Goal: Information Seeking & Learning: Learn about a topic

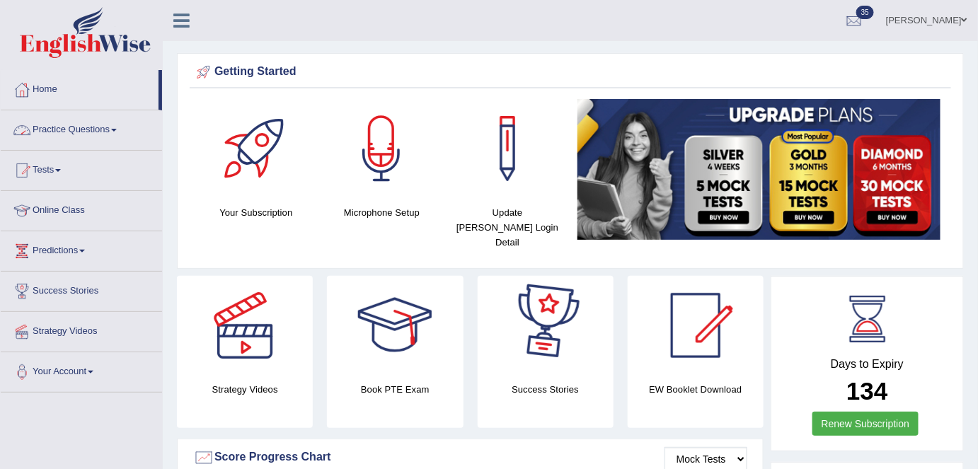
drag, startPoint x: 109, startPoint y: 130, endPoint x: 128, endPoint y: 212, distance: 84.2
click at [109, 130] on link "Practice Questions" at bounding box center [81, 127] width 161 height 35
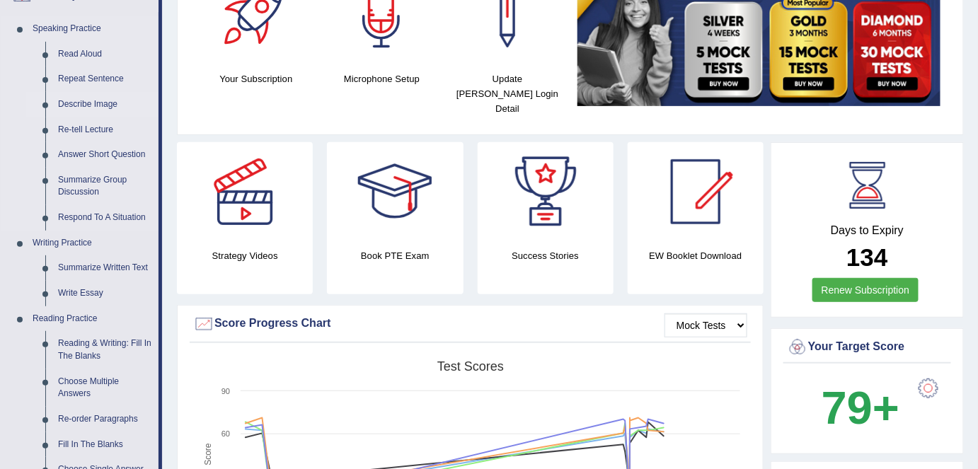
scroll to position [128, 0]
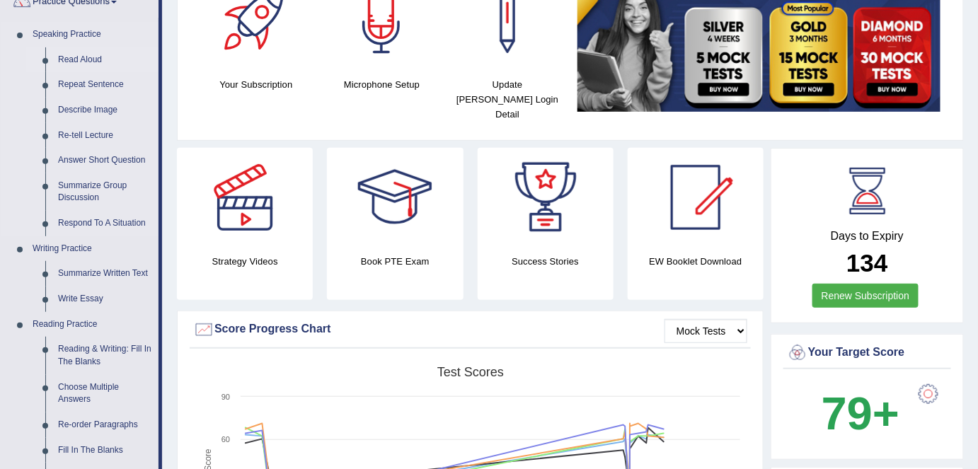
click at [86, 57] on link "Read Aloud" at bounding box center [105, 59] width 107 height 25
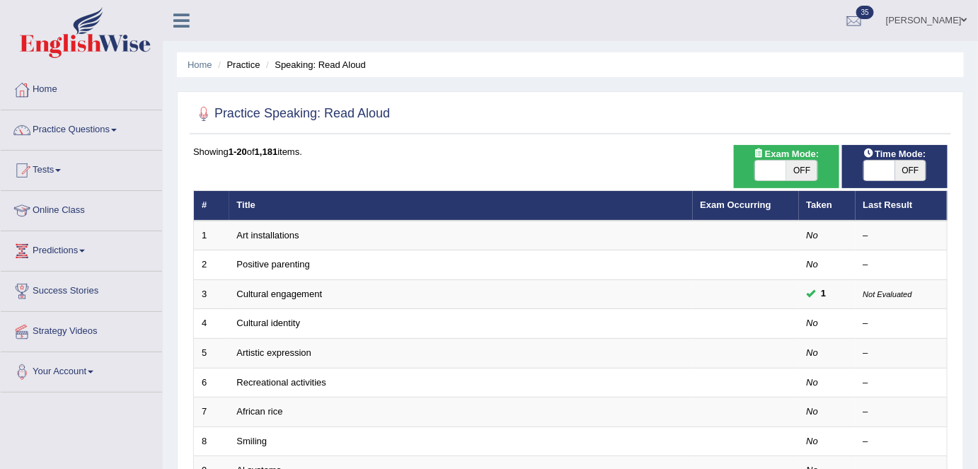
click at [813, 175] on span "OFF" at bounding box center [801, 171] width 31 height 20
checkbox input "true"
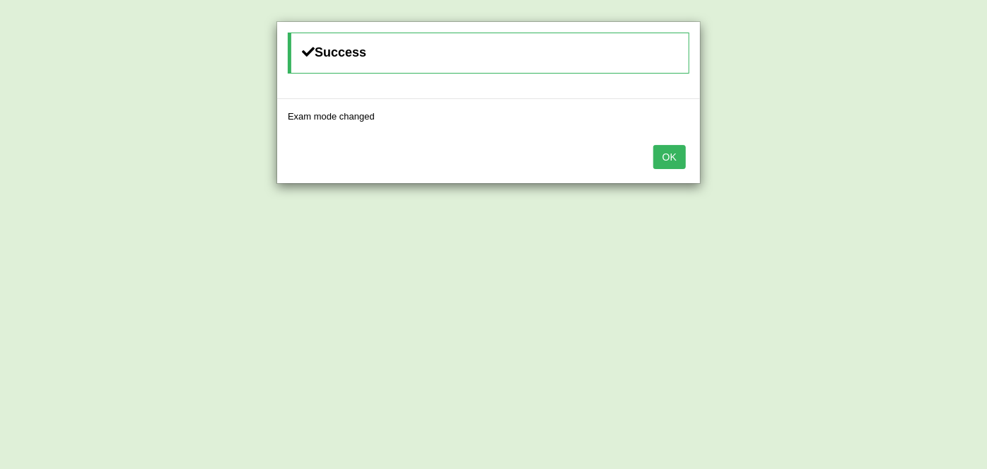
click at [673, 157] on button "OK" at bounding box center [670, 157] width 33 height 24
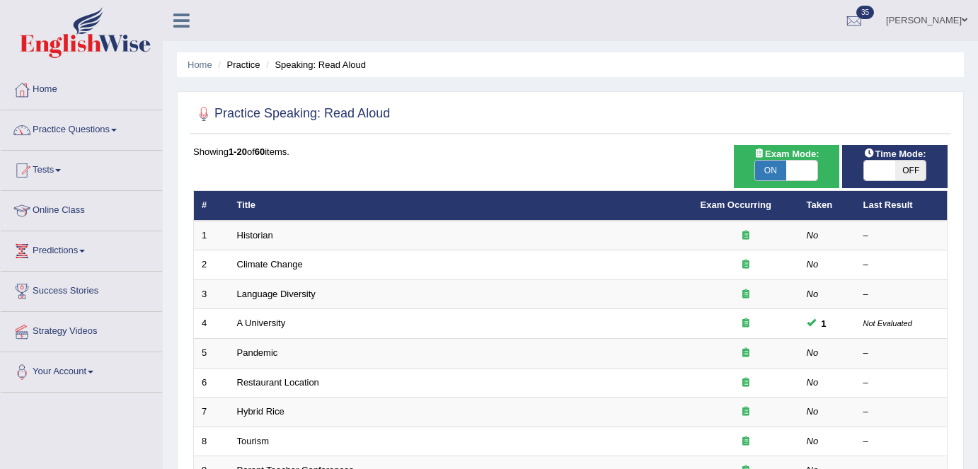
click at [263, 233] on link "Historian" at bounding box center [255, 235] width 36 height 11
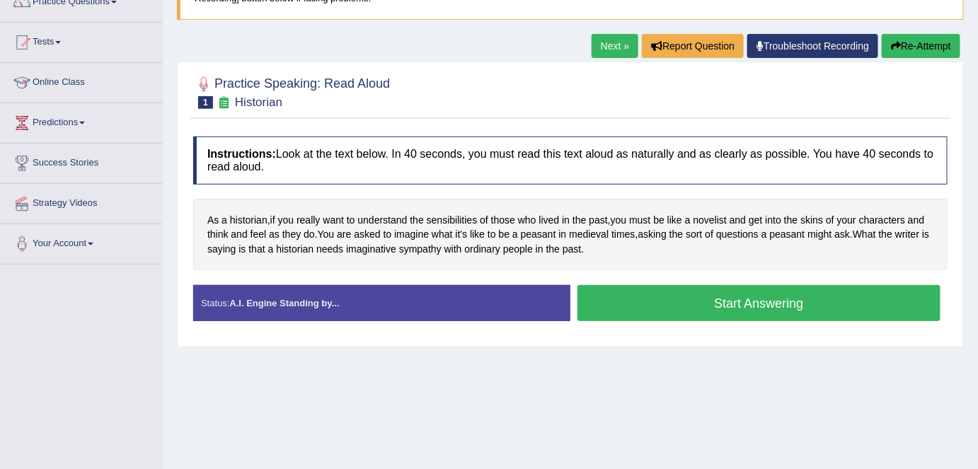
click at [720, 347] on div "Home Practice Speaking: Read Aloud Historian * Remember to use the device Commu…" at bounding box center [570, 225] width 815 height 707
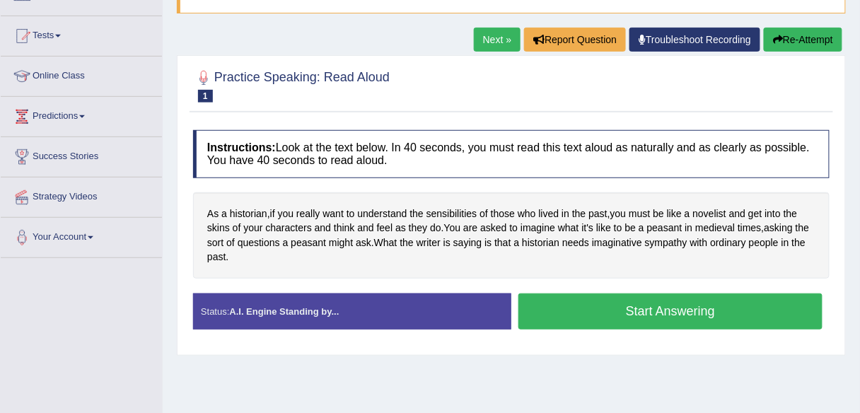
scroll to position [135, 0]
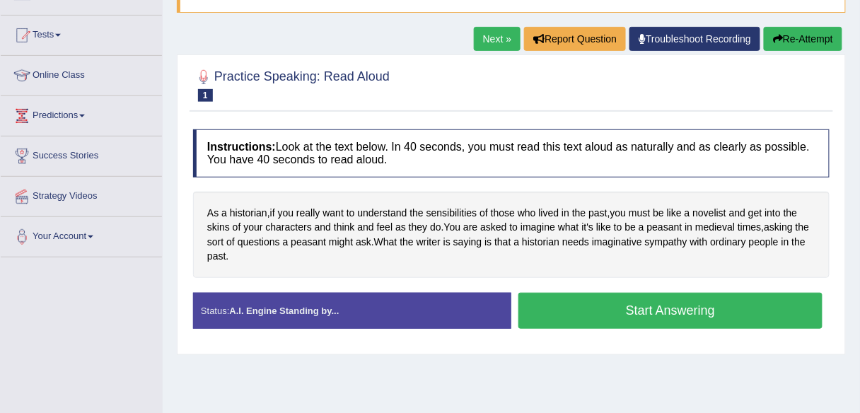
click at [487, 31] on link "Next »" at bounding box center [497, 39] width 47 height 24
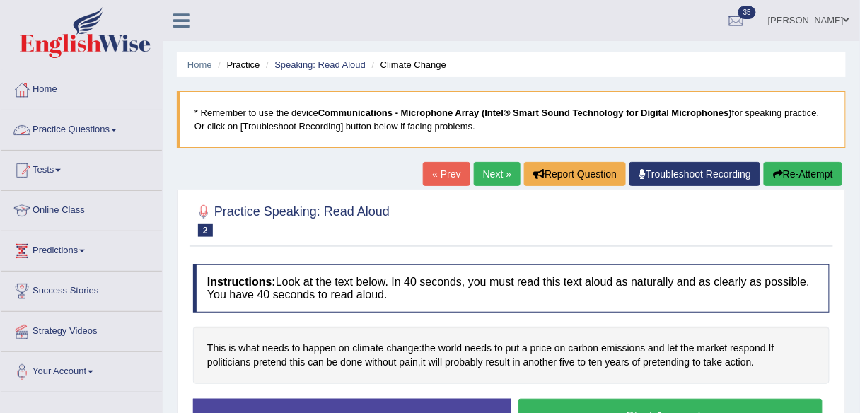
drag, startPoint x: 95, startPoint y: 133, endPoint x: 95, endPoint y: 147, distance: 14.1
click at [96, 133] on link "Practice Questions" at bounding box center [81, 127] width 161 height 35
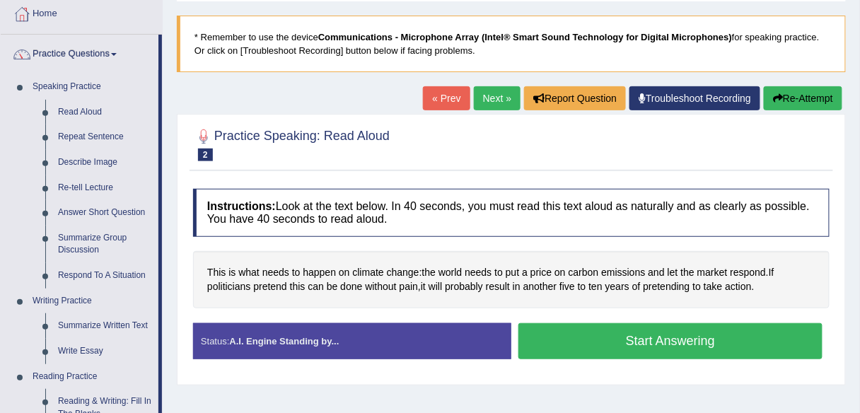
scroll to position [57, 0]
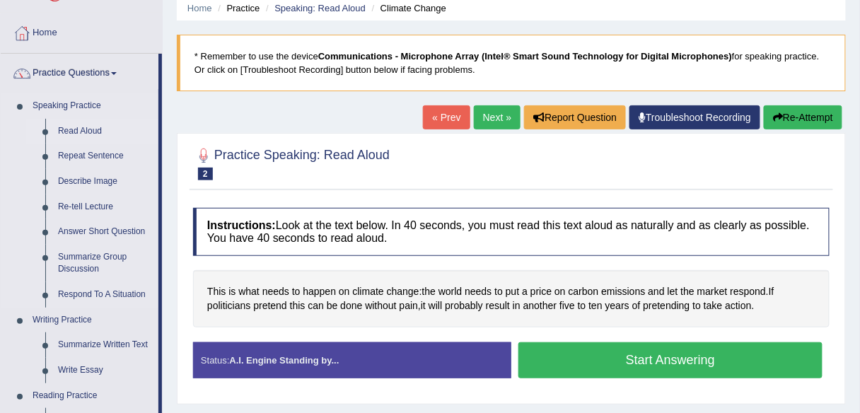
click at [84, 132] on link "Read Aloud" at bounding box center [105, 131] width 107 height 25
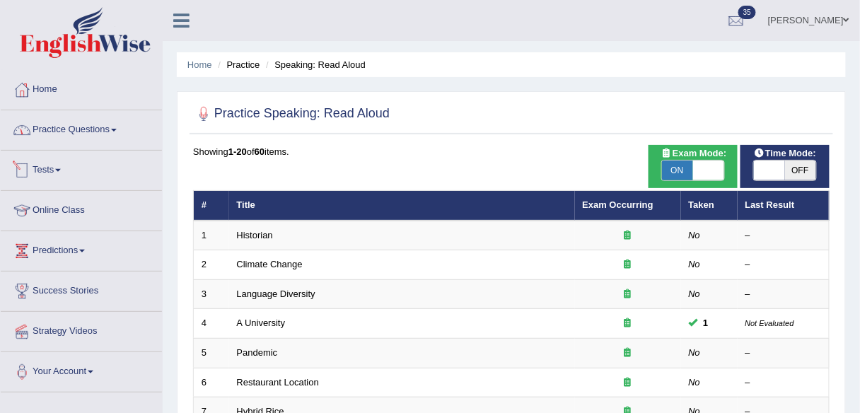
drag, startPoint x: 95, startPoint y: 136, endPoint x: 108, endPoint y: 151, distance: 19.1
click at [95, 136] on link "Practice Questions" at bounding box center [81, 127] width 161 height 35
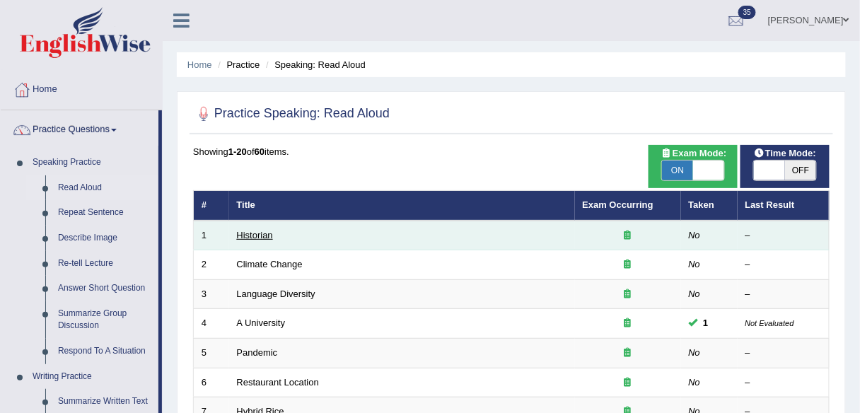
click at [251, 235] on link "Historian" at bounding box center [255, 235] width 36 height 11
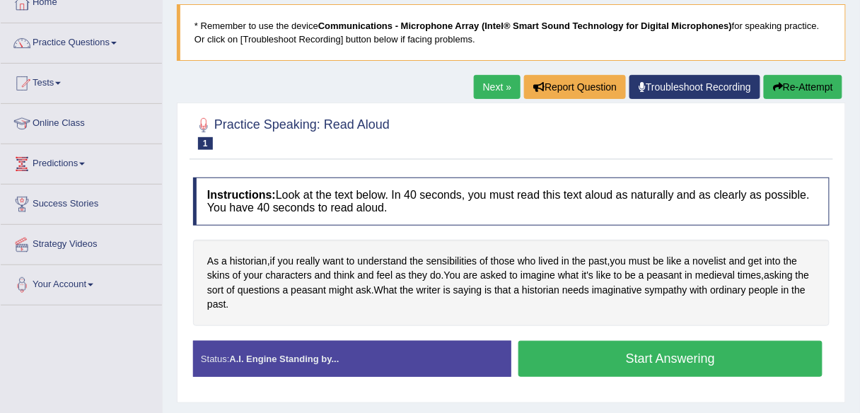
scroll to position [113, 0]
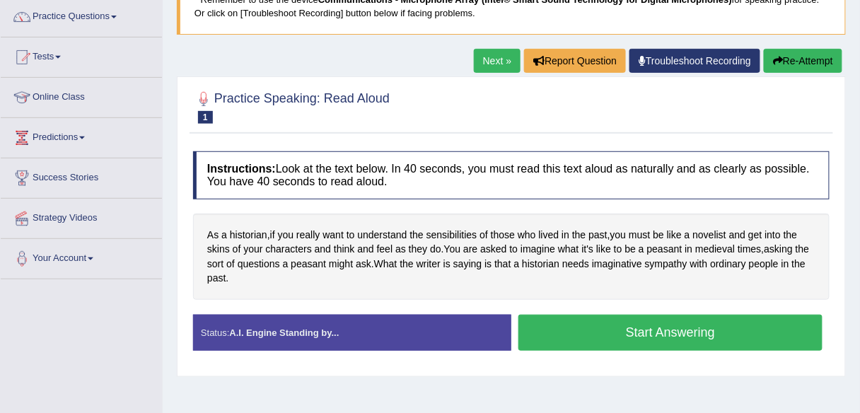
click at [492, 64] on link "Next »" at bounding box center [497, 61] width 47 height 24
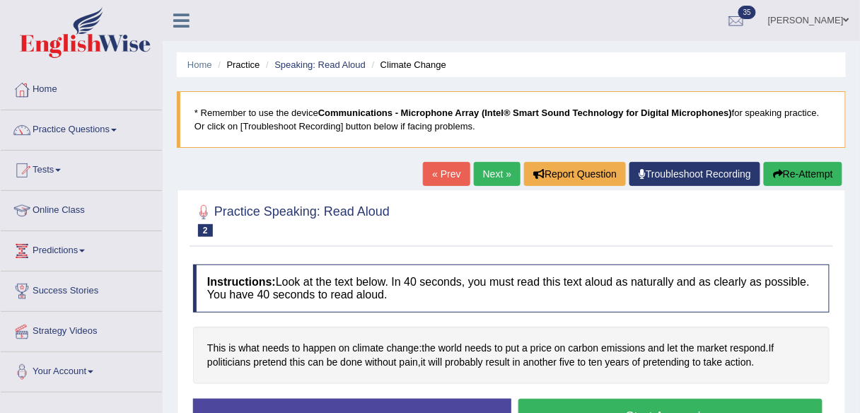
click at [488, 175] on link "Next »" at bounding box center [497, 174] width 47 height 24
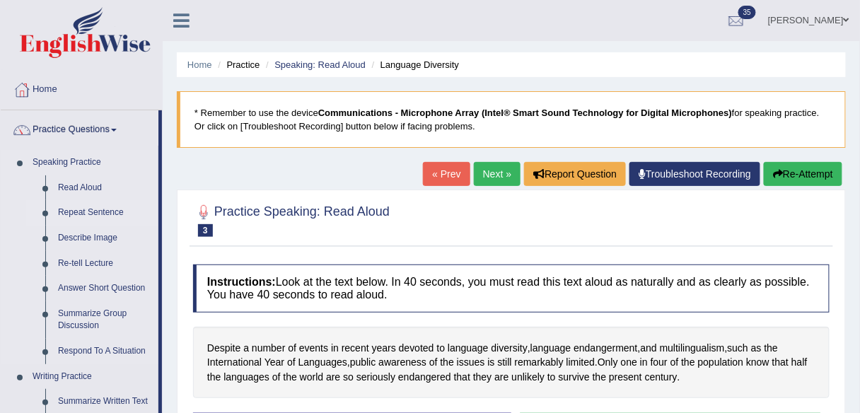
click at [118, 215] on link "Repeat Sentence" at bounding box center [105, 212] width 107 height 25
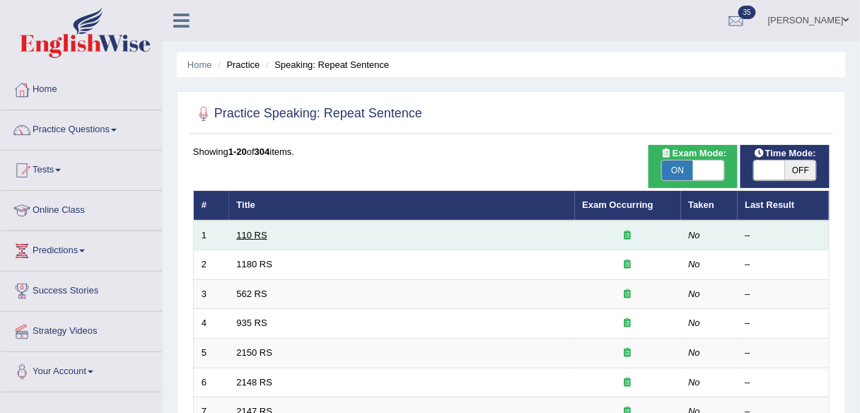
click at [255, 234] on link "110 RS" at bounding box center [252, 235] width 30 height 11
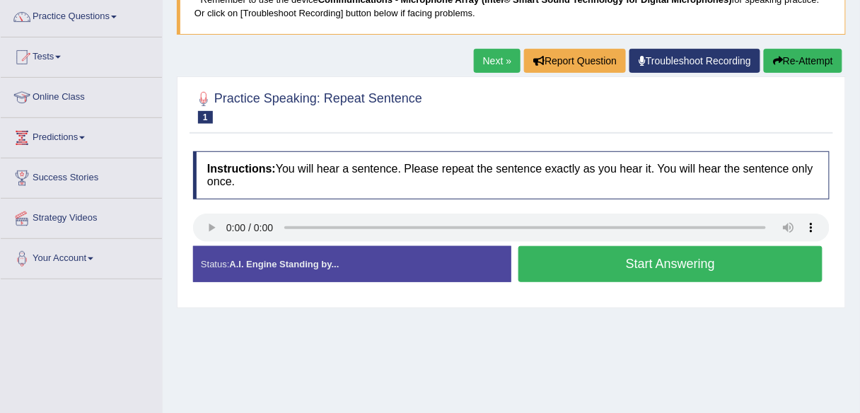
click at [306, 133] on div "Practice Speaking: Repeat Sentence 1 110 RS Instructions: You will hear a sente…" at bounding box center [511, 191] width 669 height 231
click at [610, 257] on button "Start Answering" at bounding box center [671, 264] width 304 height 36
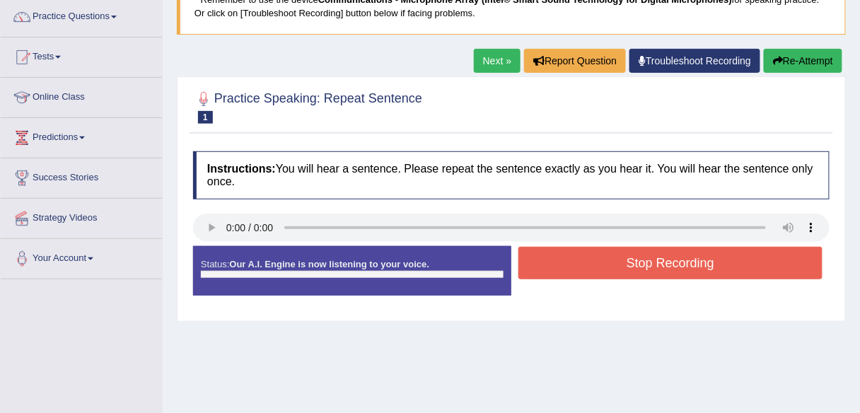
click at [606, 257] on button "Stop Recording" at bounding box center [671, 263] width 304 height 33
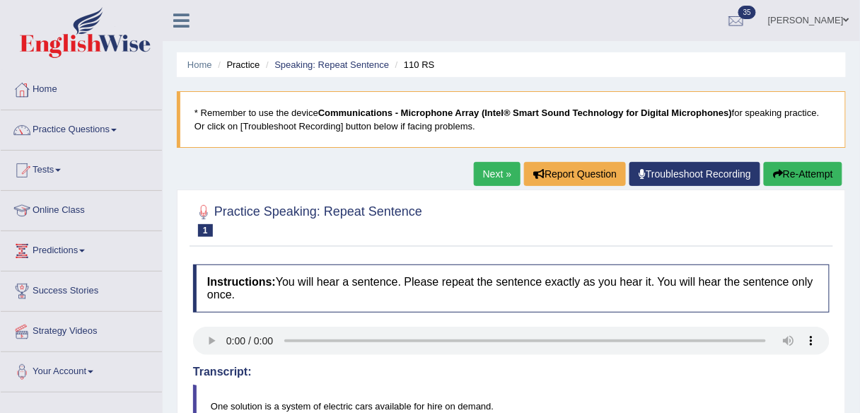
click at [487, 180] on link "Next »" at bounding box center [497, 174] width 47 height 24
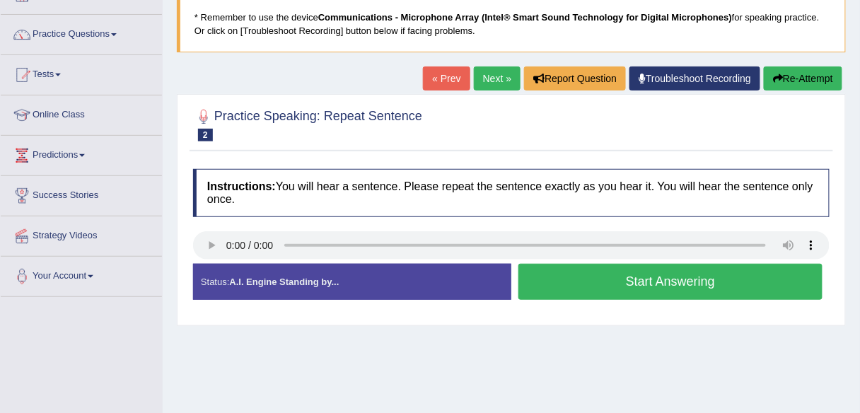
scroll to position [113, 0]
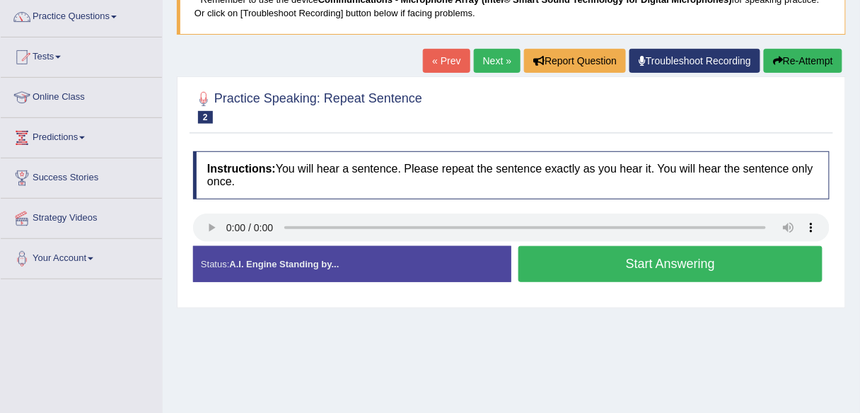
click at [452, 168] on h4 "Instructions: You will hear a sentence. Please repeat the sentence exactly as y…" at bounding box center [511, 174] width 637 height 47
click at [364, 146] on div "Instructions: You will hear a sentence. Please repeat the sentence exactly as y…" at bounding box center [512, 222] width 644 height 156
click at [494, 62] on link "Next »" at bounding box center [497, 61] width 47 height 24
click at [284, 149] on div "Instructions: You will hear a sentence. Please repeat the sentence exactly as y…" at bounding box center [512, 222] width 644 height 156
click at [222, 170] on b "Instructions:" at bounding box center [241, 169] width 69 height 12
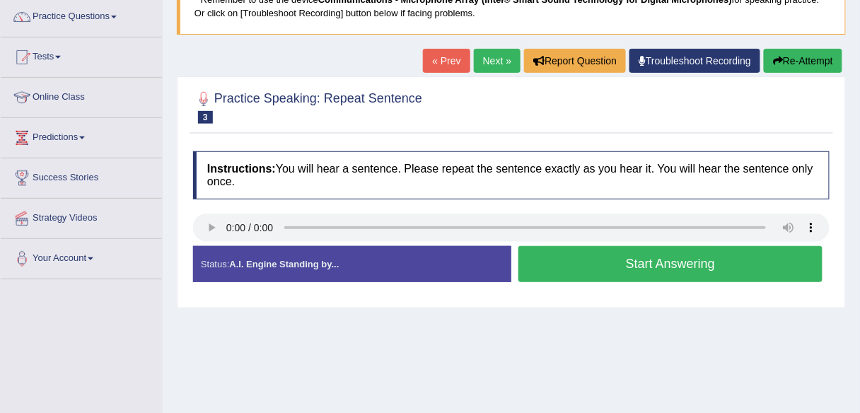
click at [534, 273] on button "Start Answering" at bounding box center [671, 264] width 304 height 36
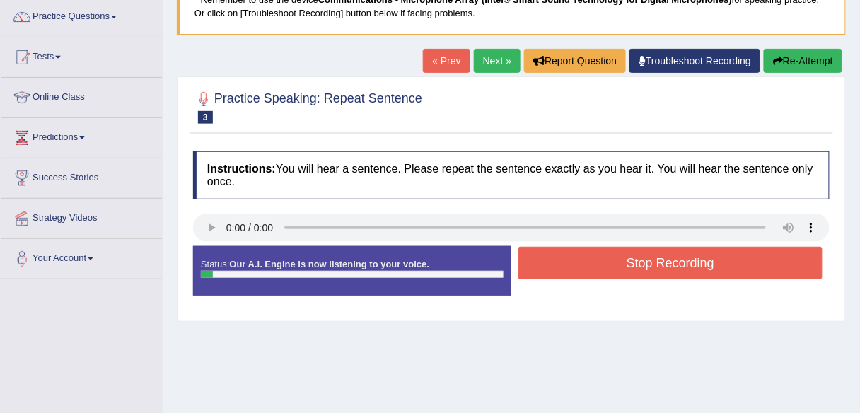
click at [538, 269] on button "Stop Recording" at bounding box center [671, 263] width 304 height 33
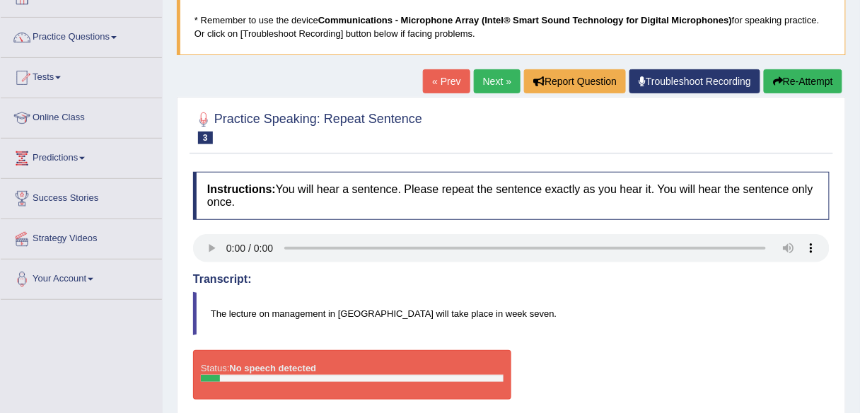
scroll to position [57, 0]
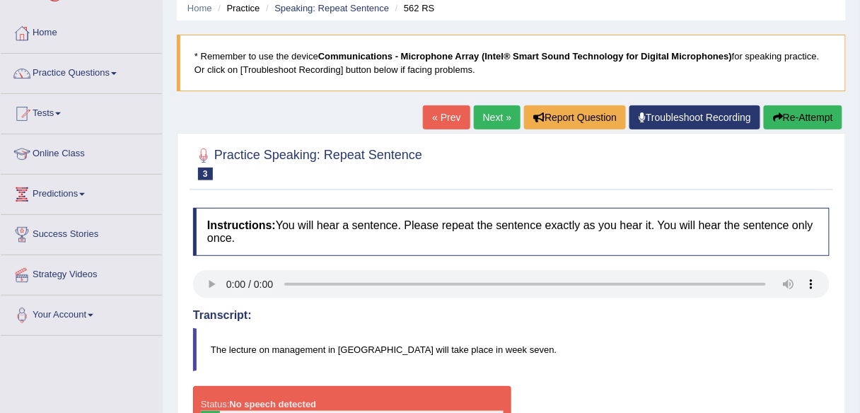
click at [501, 124] on link "Next »" at bounding box center [497, 117] width 47 height 24
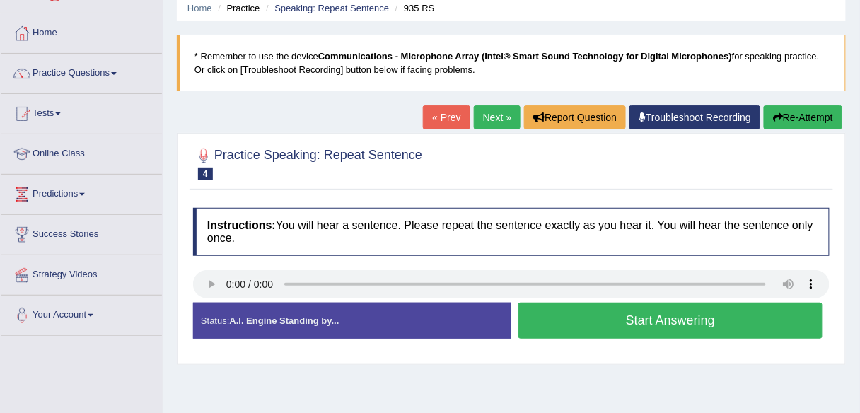
scroll to position [113, 0]
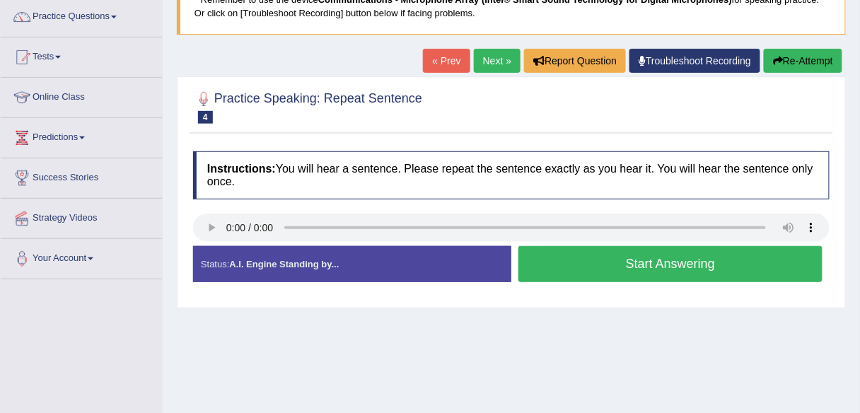
click at [560, 273] on button "Start Answering" at bounding box center [671, 264] width 304 height 36
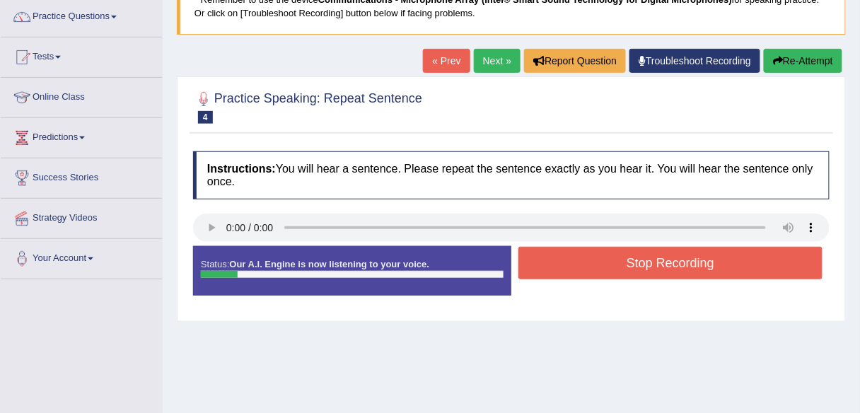
click at [565, 261] on button "Stop Recording" at bounding box center [671, 263] width 304 height 33
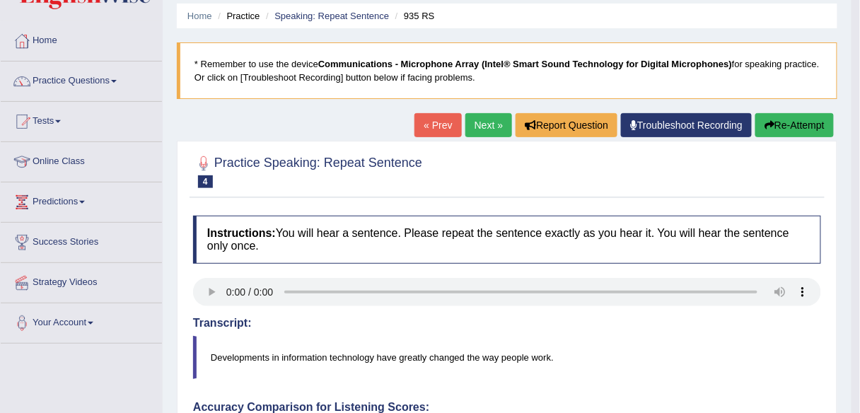
scroll to position [0, 0]
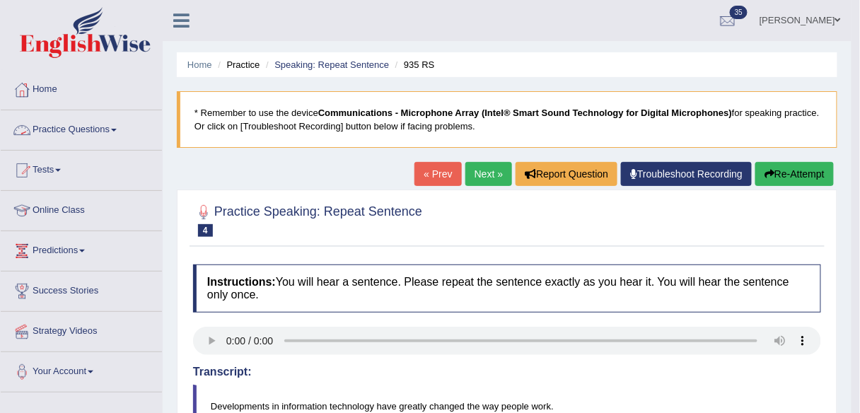
click at [117, 127] on link "Practice Questions" at bounding box center [81, 127] width 161 height 35
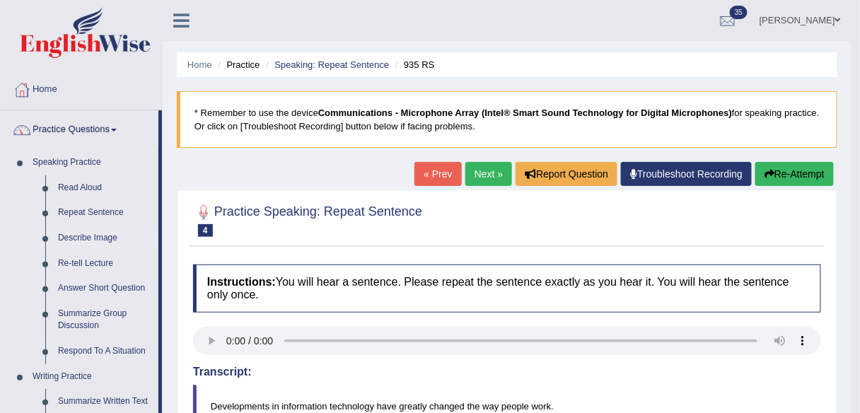
click at [110, 241] on link "Describe Image" at bounding box center [105, 238] width 107 height 25
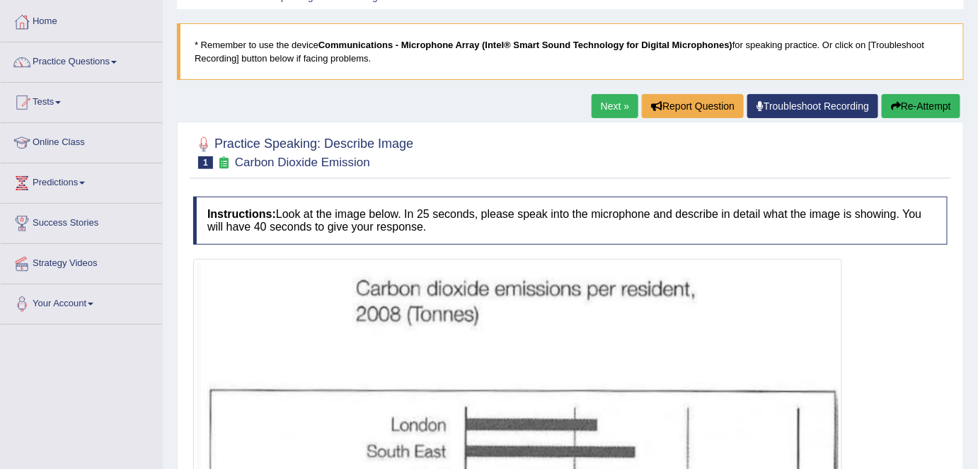
scroll to position [43, 0]
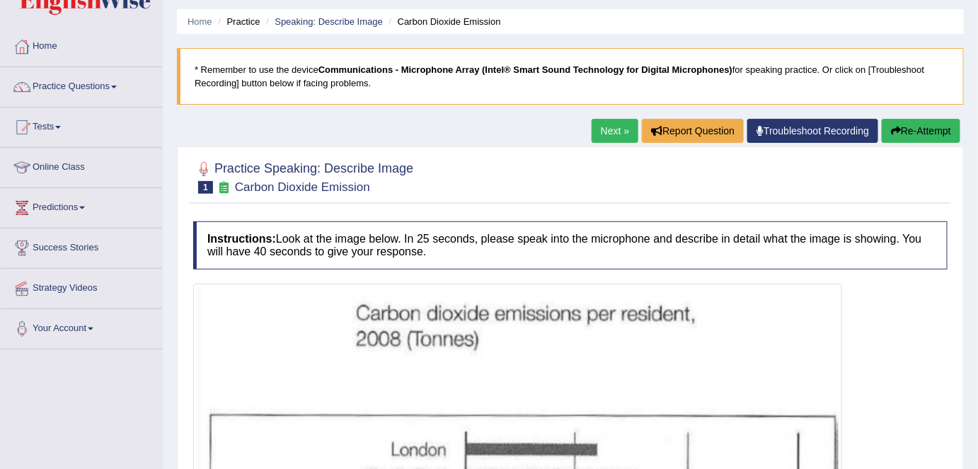
click at [610, 129] on link "Next »" at bounding box center [614, 131] width 47 height 24
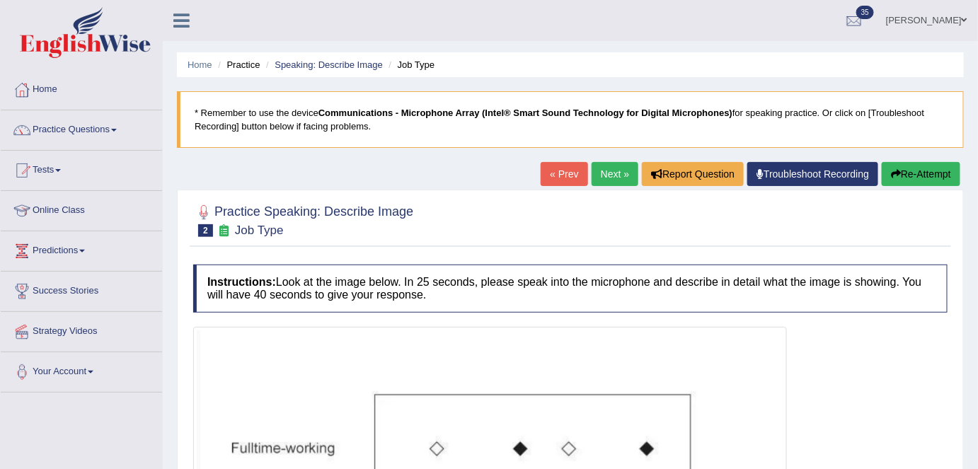
click at [606, 170] on link "Next »" at bounding box center [614, 174] width 47 height 24
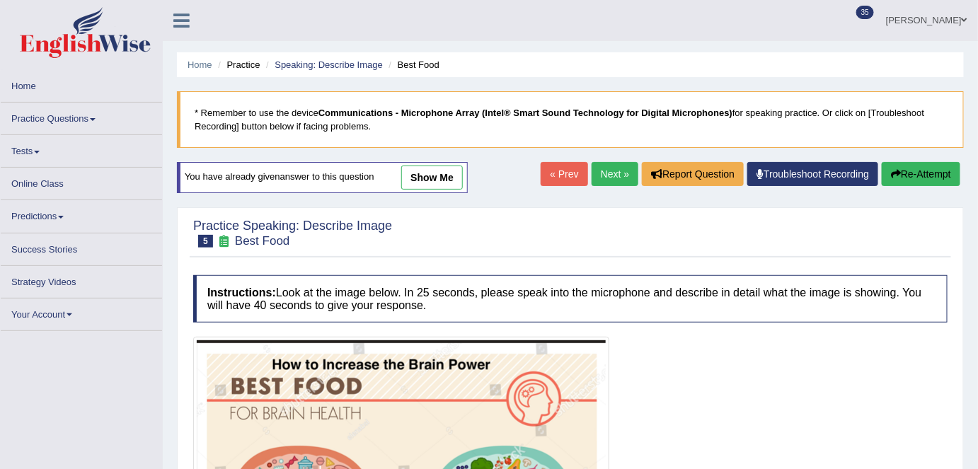
drag, startPoint x: 0, startPoint y: 0, endPoint x: 606, endPoint y: 170, distance: 629.1
click at [606, 170] on link "Next »" at bounding box center [614, 174] width 47 height 24
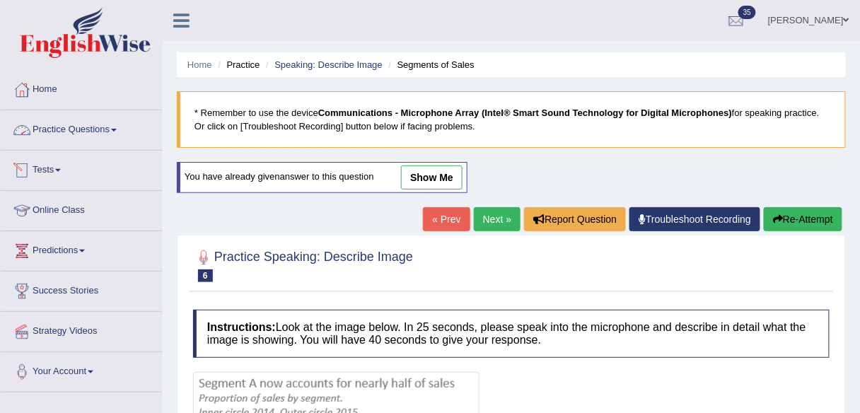
click at [89, 131] on link "Practice Questions" at bounding box center [81, 127] width 161 height 35
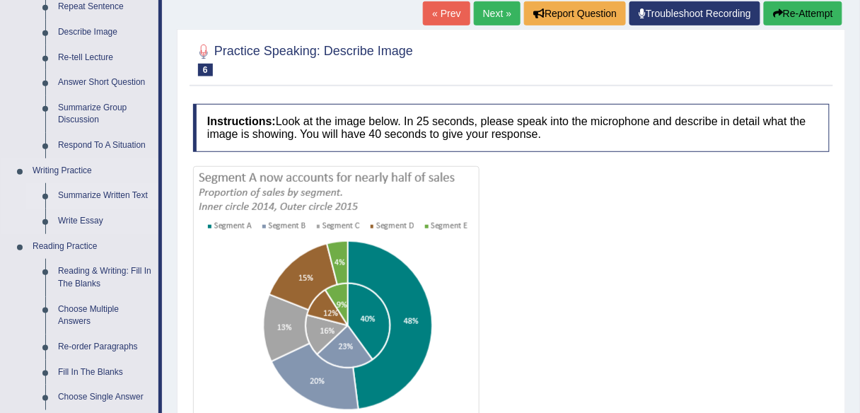
scroll to position [226, 0]
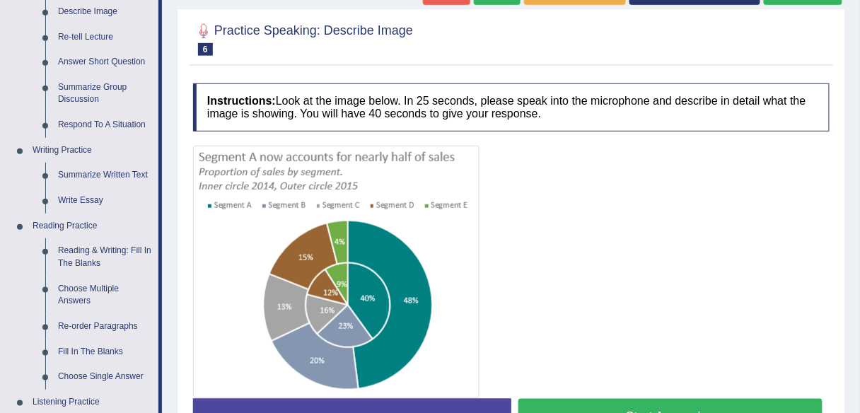
drag, startPoint x: 107, startPoint y: 352, endPoint x: 191, endPoint y: 335, distance: 85.9
click at [107, 352] on link "Fill In The Blanks" at bounding box center [105, 352] width 107 height 25
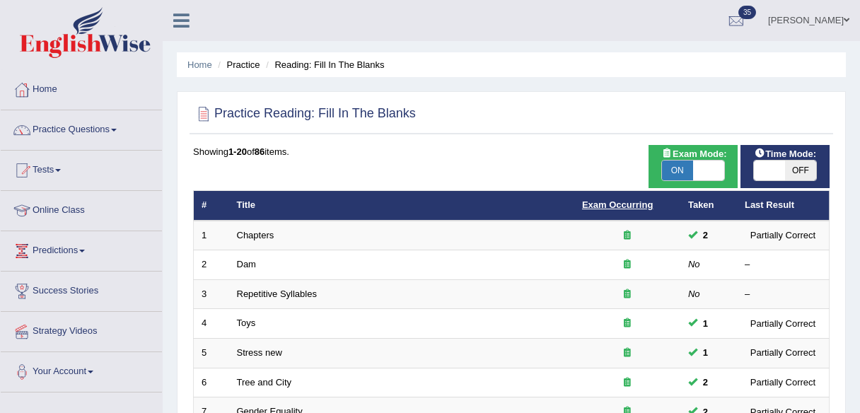
drag, startPoint x: 0, startPoint y: 0, endPoint x: 625, endPoint y: 203, distance: 657.4
click at [643, 202] on link "Exam Occurring" at bounding box center [617, 204] width 71 height 11
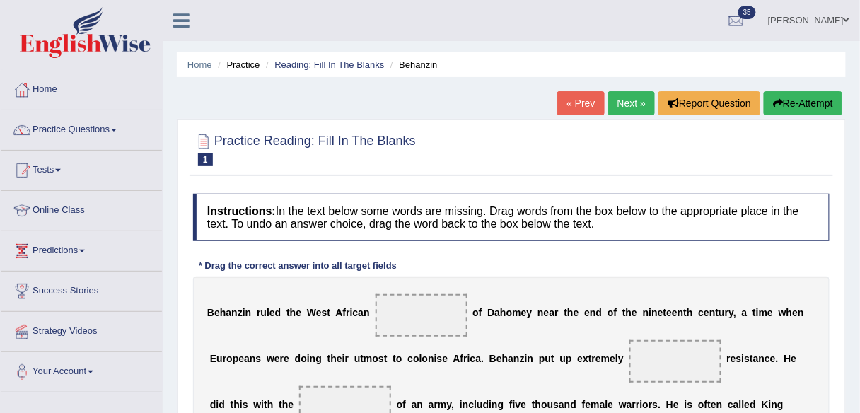
click at [628, 105] on link "Next »" at bounding box center [631, 103] width 47 height 24
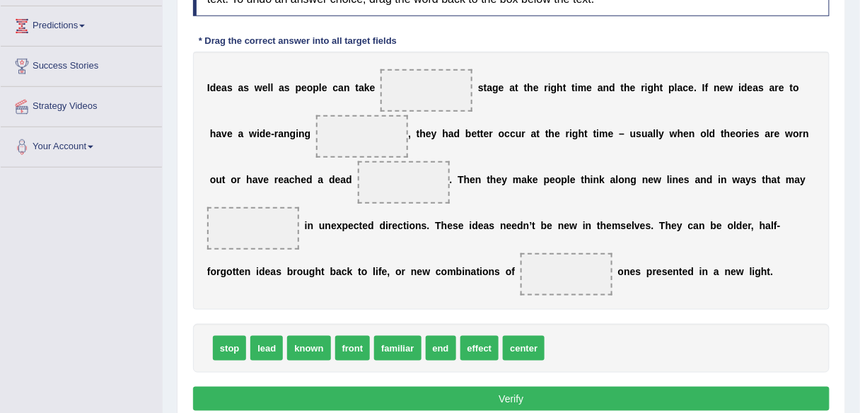
click at [676, 268] on b "n" at bounding box center [676, 271] width 6 height 11
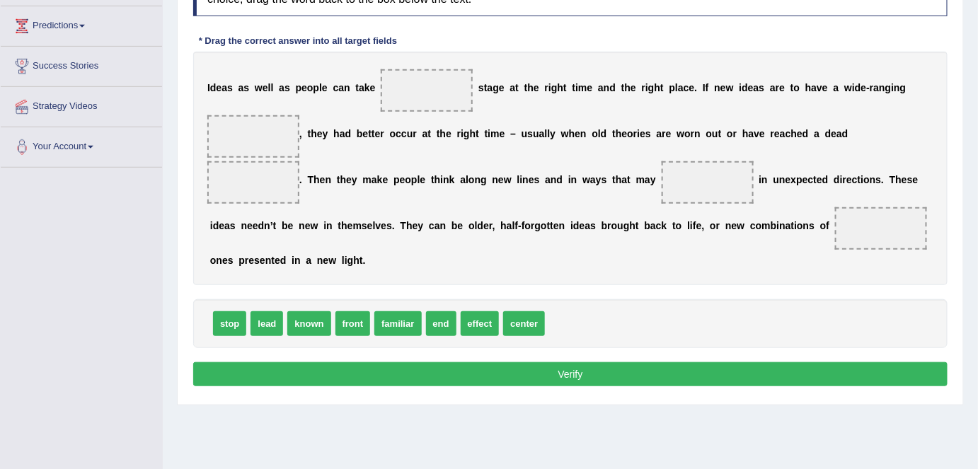
scroll to position [154, 0]
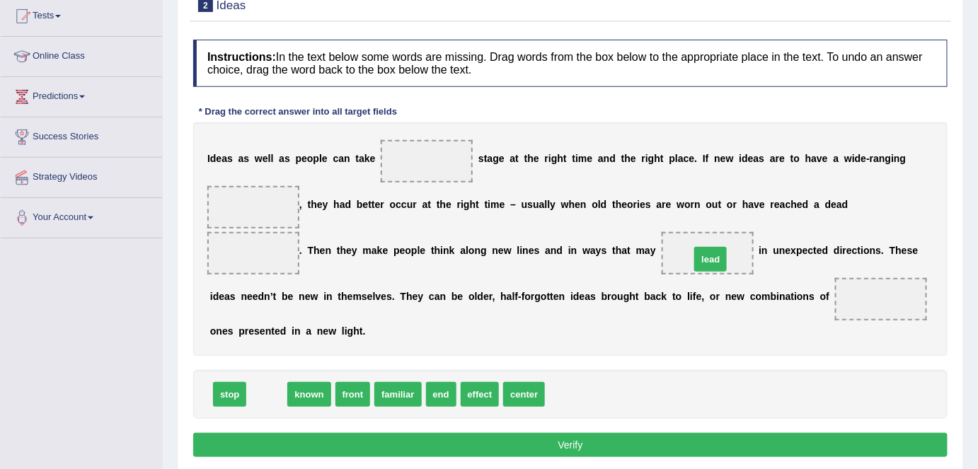
drag, startPoint x: 262, startPoint y: 389, endPoint x: 702, endPoint y: 255, distance: 460.7
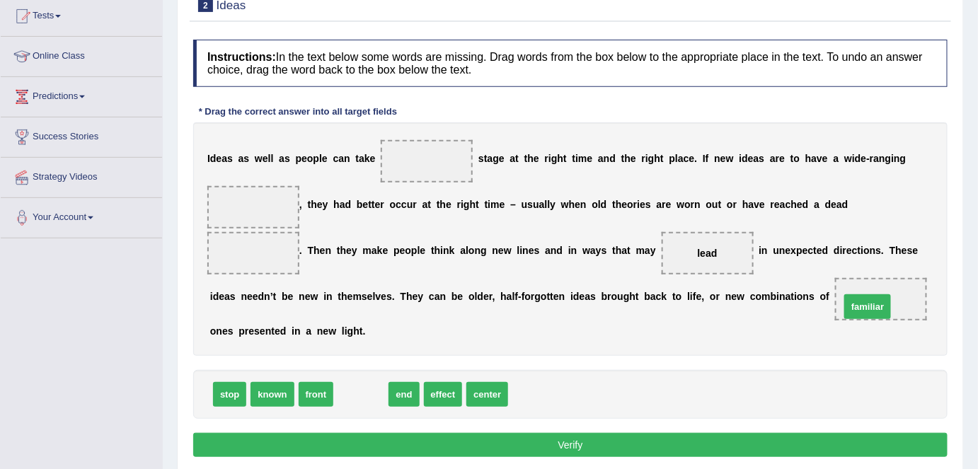
drag, startPoint x: 359, startPoint y: 397, endPoint x: 867, endPoint y: 307, distance: 515.8
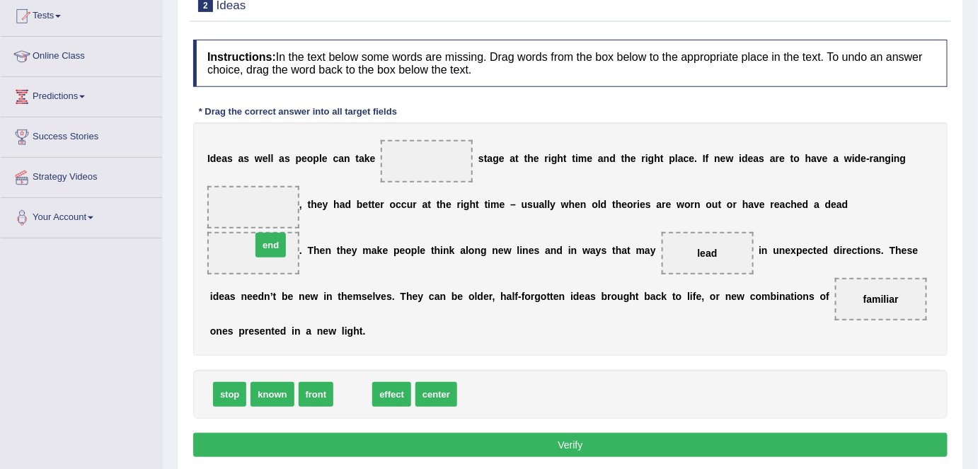
drag, startPoint x: 366, startPoint y: 388, endPoint x: 284, endPoint y: 239, distance: 170.3
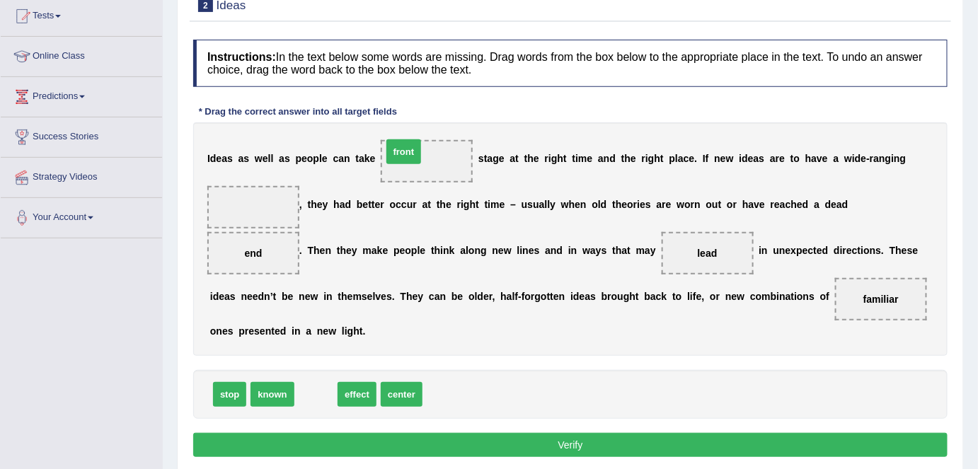
drag, startPoint x: 315, startPoint y: 396, endPoint x: 405, endPoint y: 156, distance: 257.0
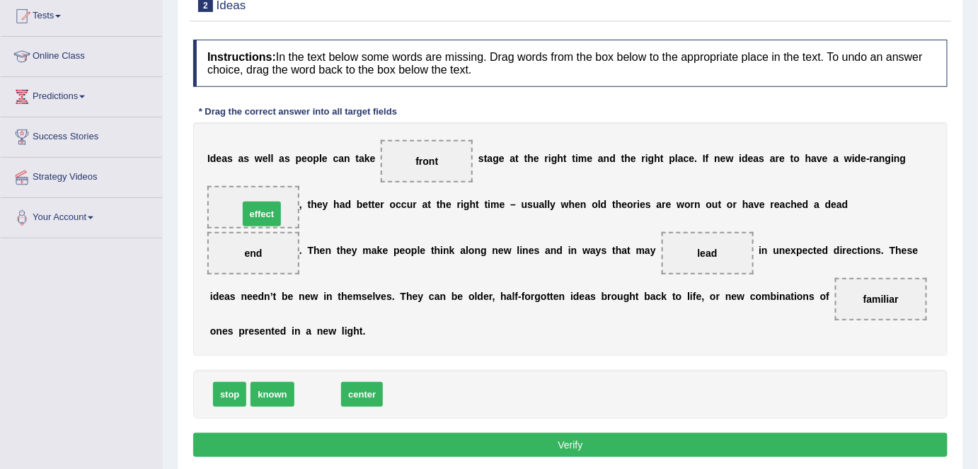
drag, startPoint x: 323, startPoint y: 390, endPoint x: 267, endPoint y: 208, distance: 190.2
click at [607, 412] on button "Verify" at bounding box center [570, 445] width 754 height 24
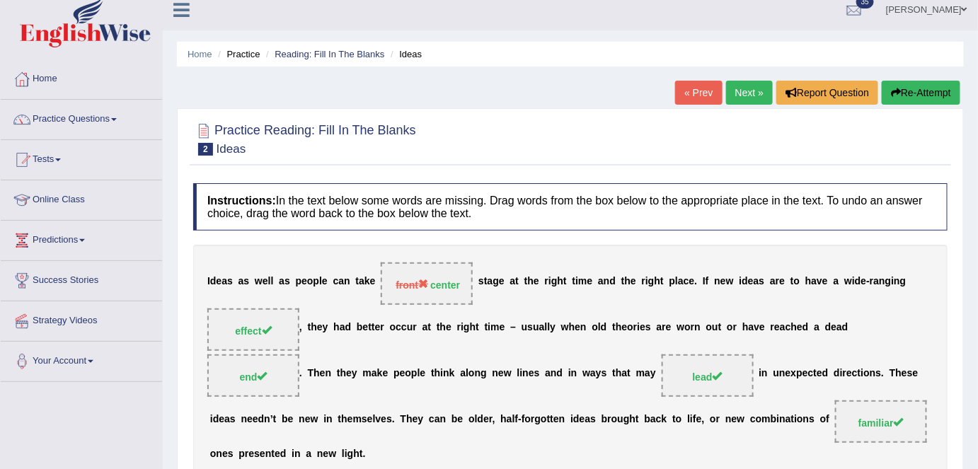
scroll to position [0, 0]
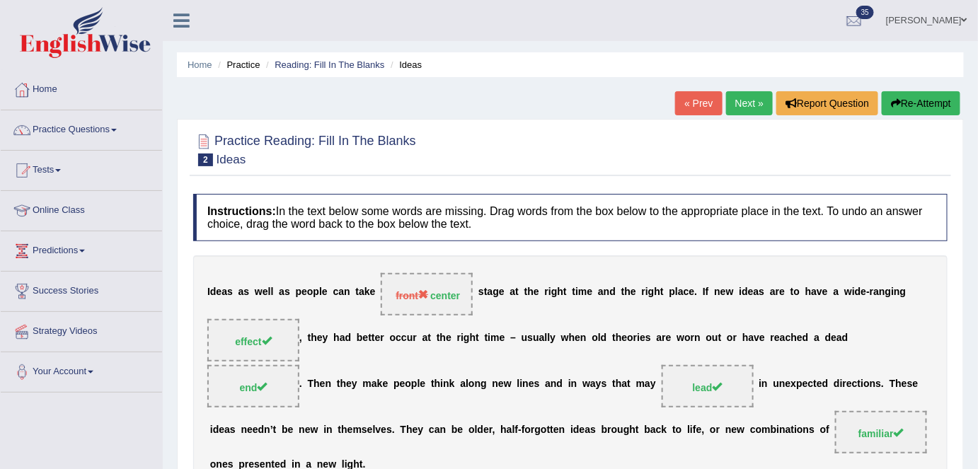
click at [741, 113] on link "Next »" at bounding box center [749, 103] width 47 height 24
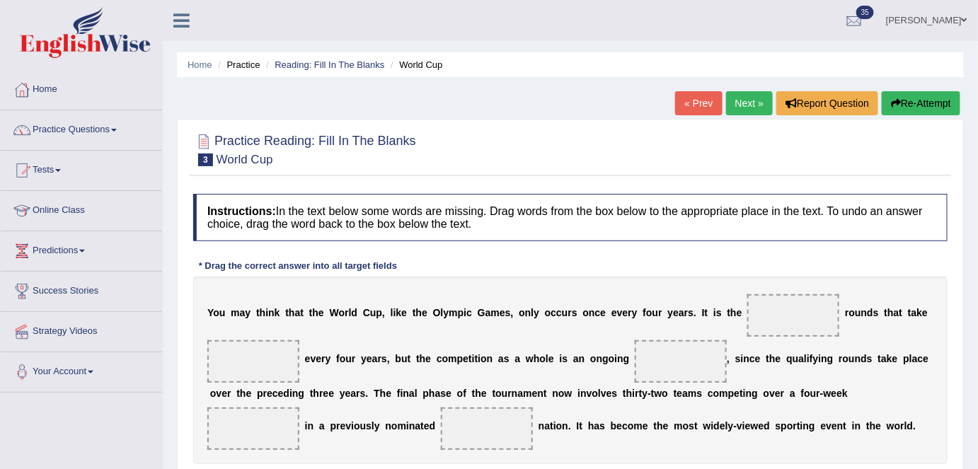
click at [741, 100] on link "Next »" at bounding box center [749, 103] width 47 height 24
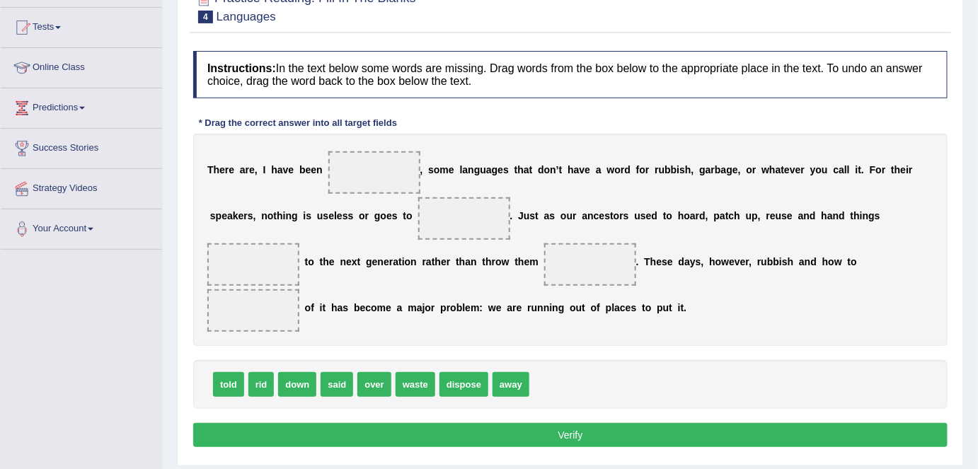
scroll to position [144, 0]
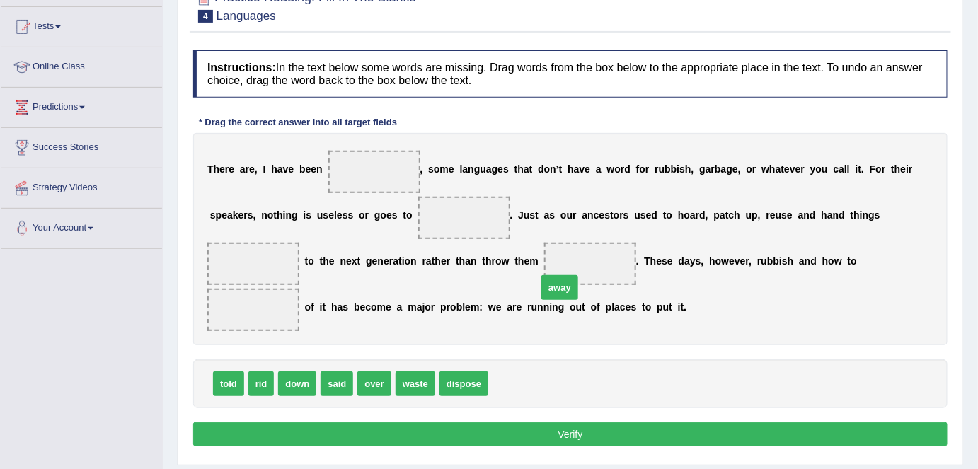
drag, startPoint x: 498, startPoint y: 379, endPoint x: 552, endPoint y: 270, distance: 121.5
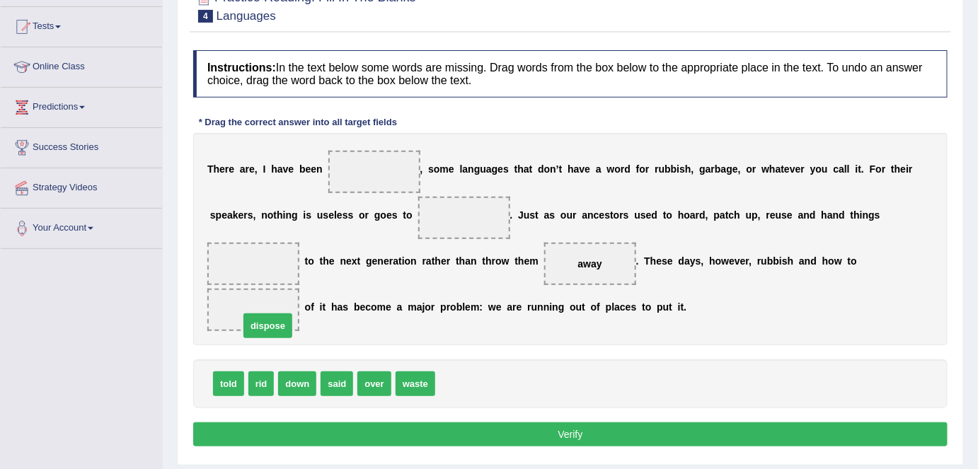
drag, startPoint x: 451, startPoint y: 381, endPoint x: 252, endPoint y: 323, distance: 207.3
drag, startPoint x: 376, startPoint y: 383, endPoint x: 256, endPoint y: 270, distance: 165.1
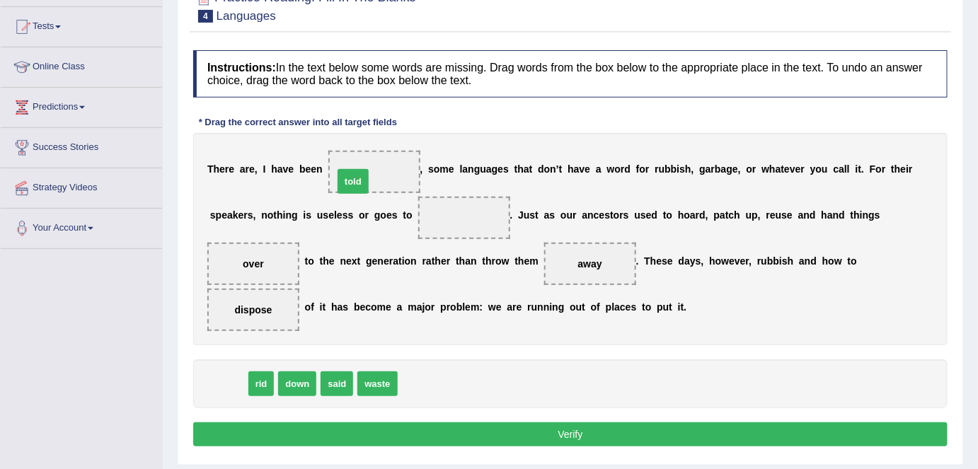
drag, startPoint x: 216, startPoint y: 380, endPoint x: 344, endPoint y: 174, distance: 242.4
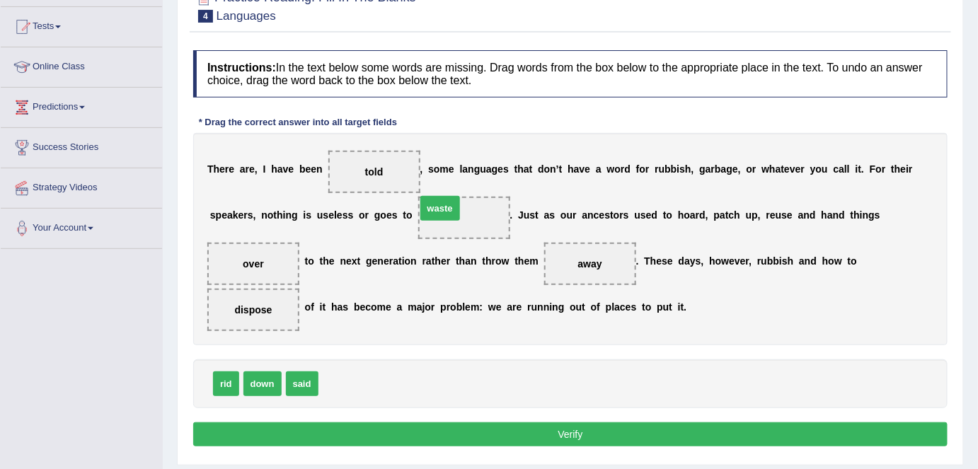
drag, startPoint x: 355, startPoint y: 380, endPoint x: 453, endPoint y: 204, distance: 200.8
click at [537, 437] on button "Verify" at bounding box center [570, 434] width 754 height 24
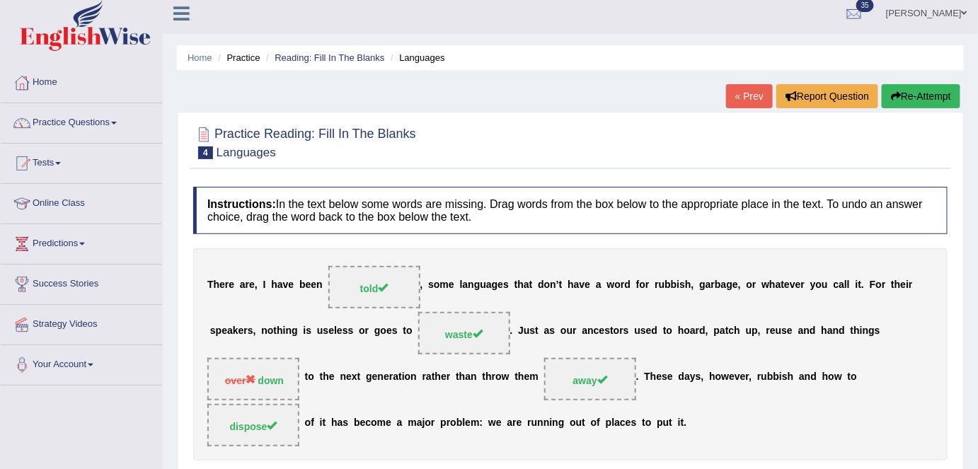
scroll to position [0, 0]
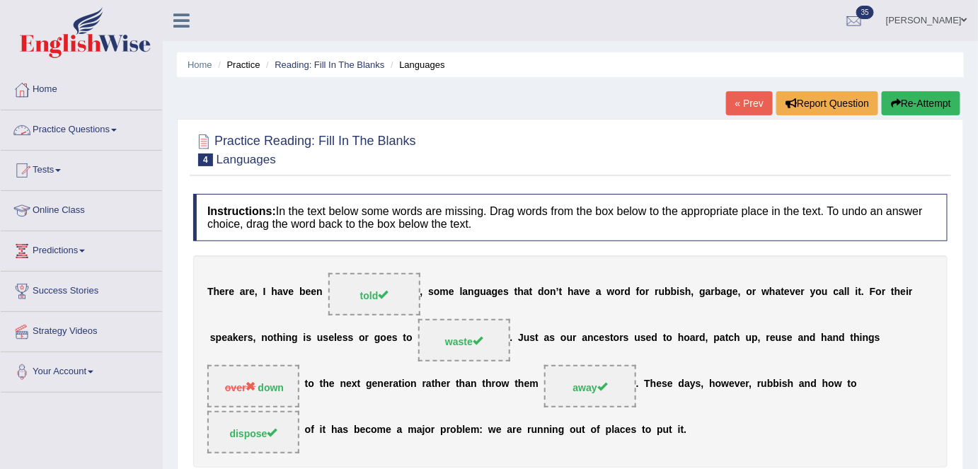
click at [110, 143] on link "Practice Questions" at bounding box center [81, 127] width 161 height 35
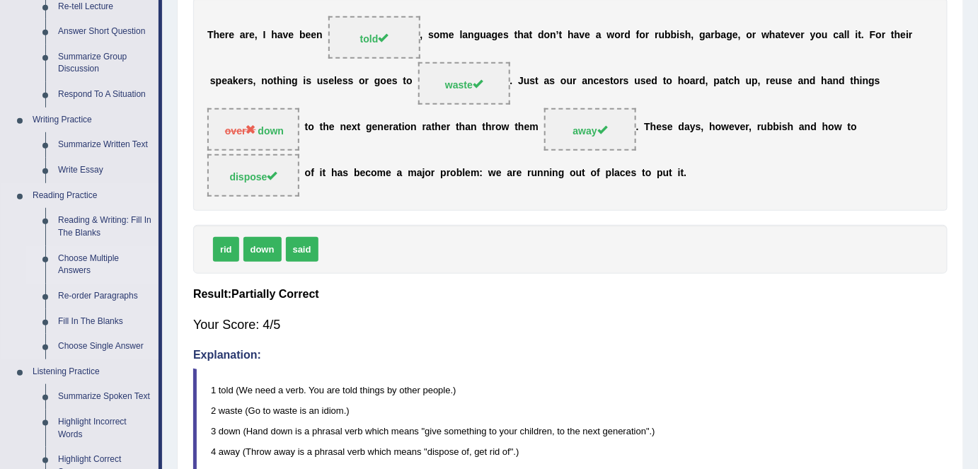
scroll to position [579, 0]
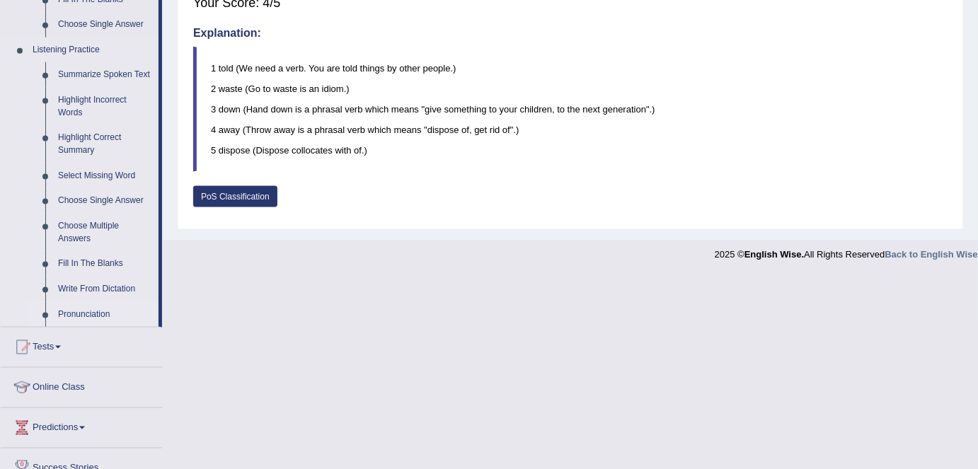
drag, startPoint x: 115, startPoint y: 289, endPoint x: 131, endPoint y: 299, distance: 19.0
click at [115, 289] on link "Write From Dictation" at bounding box center [105, 289] width 107 height 25
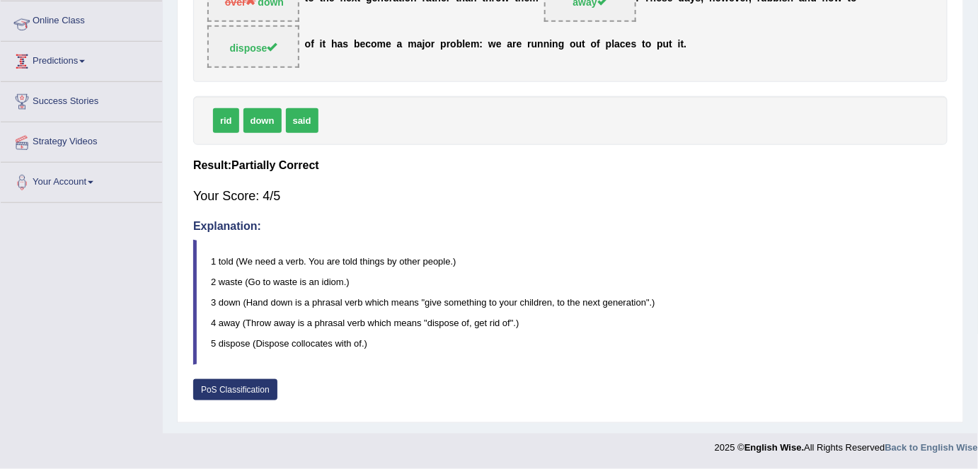
scroll to position [284, 0]
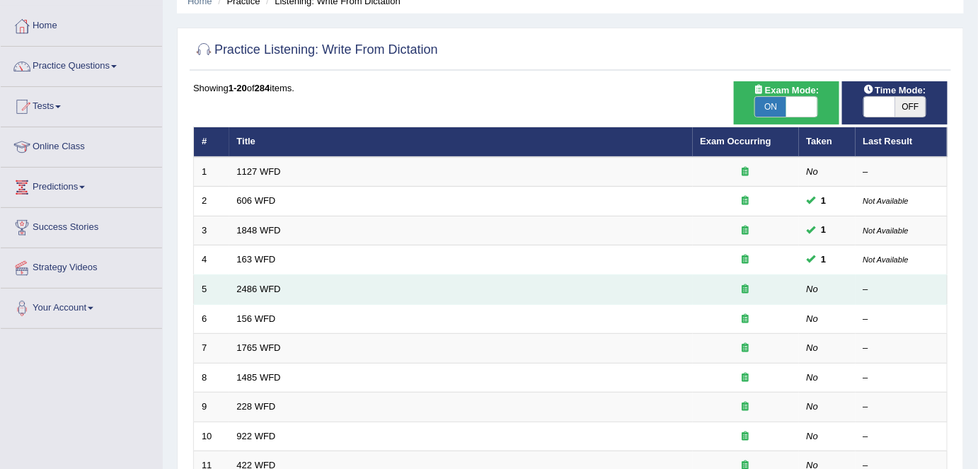
click at [268, 290] on link "2486 WFD" at bounding box center [259, 289] width 44 height 11
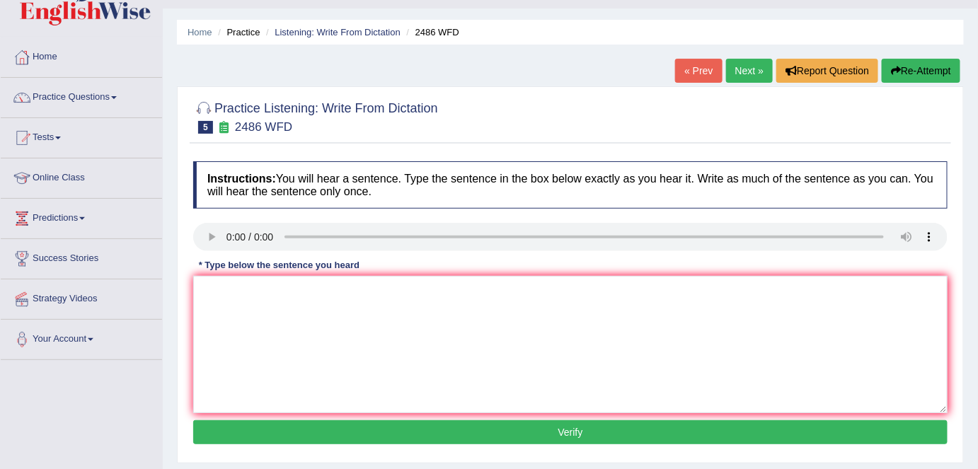
scroll to position [64, 0]
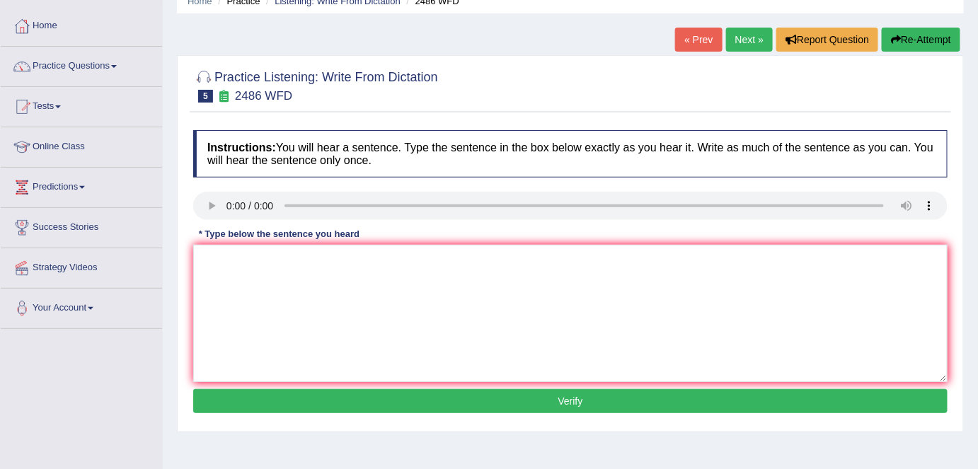
click at [393, 116] on div "Practice Listening: Write From Dictation 5 2486 WFD Instructions: You will hear…" at bounding box center [570, 243] width 787 height 377
click at [373, 18] on div "Home Practice Listening: Write From Dictation 2486 WFD « Prev Next » Report Que…" at bounding box center [570, 289] width 815 height 707
drag, startPoint x: 509, startPoint y: 266, endPoint x: 522, endPoint y: 238, distance: 31.0
paste textarea "it is quite clear that our facial expressions is different in the world"
type textarea "it is quite clear that our facial expressions is different in the world."
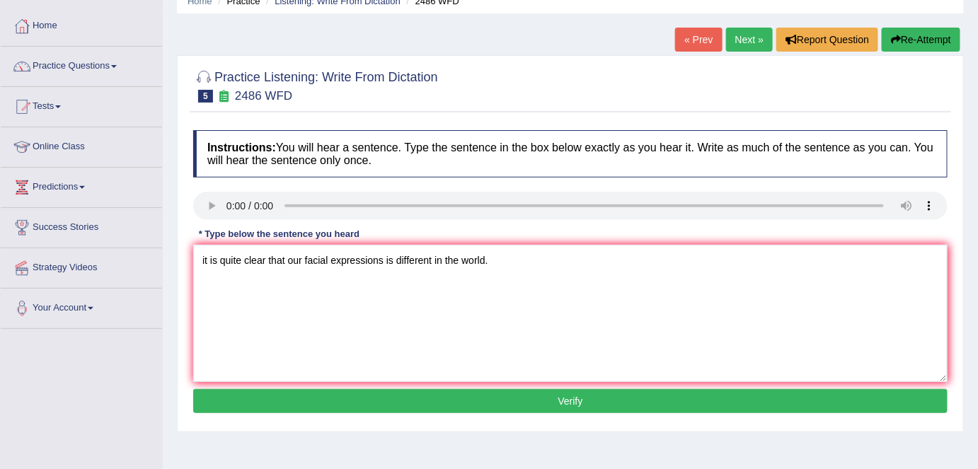
click at [540, 403] on button "Verify" at bounding box center [570, 401] width 754 height 24
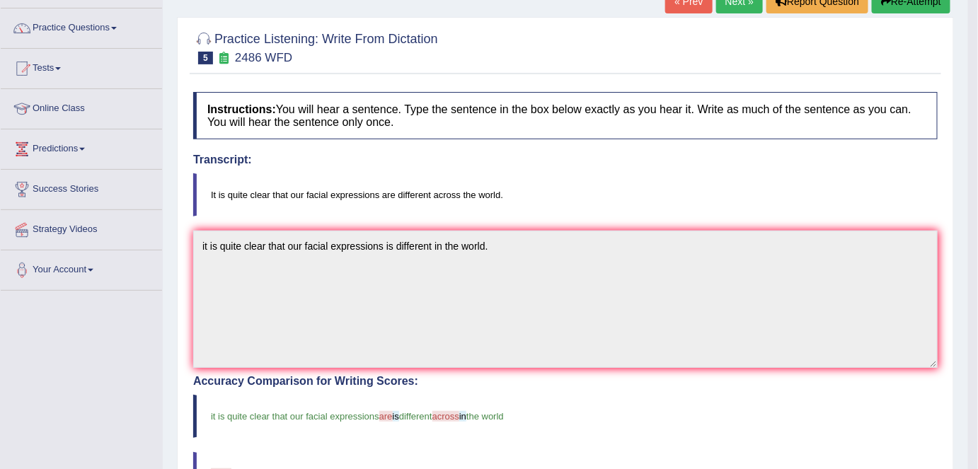
scroll to position [103, 0]
click at [735, 6] on link "Next »" at bounding box center [739, 1] width 47 height 24
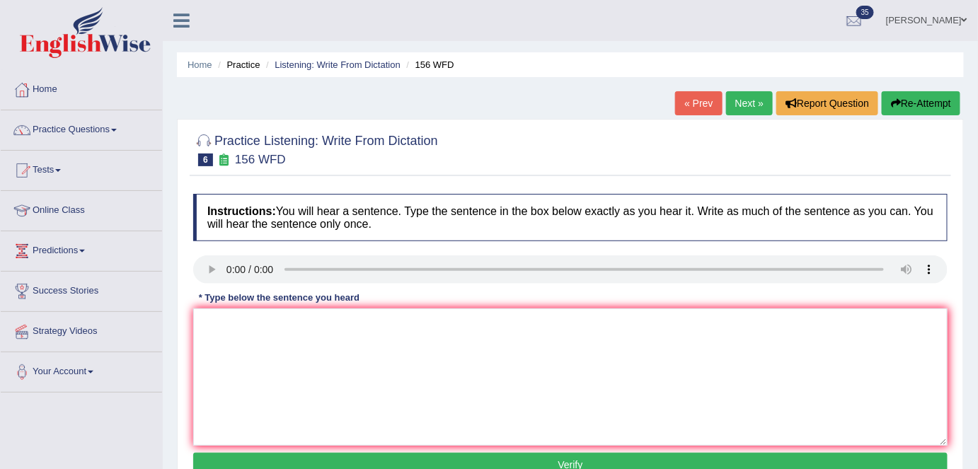
click at [500, 164] on div at bounding box center [570, 148] width 754 height 43
click at [441, 216] on h4 "Instructions: You will hear a sentence. Type the sentence in the box below exac…" at bounding box center [570, 217] width 754 height 47
click at [317, 187] on div "Instructions: You will hear a sentence. Type the sentence in the box below exac…" at bounding box center [570, 337] width 761 height 301
click at [405, 391] on textarea at bounding box center [570, 376] width 754 height 137
type textarea "a"
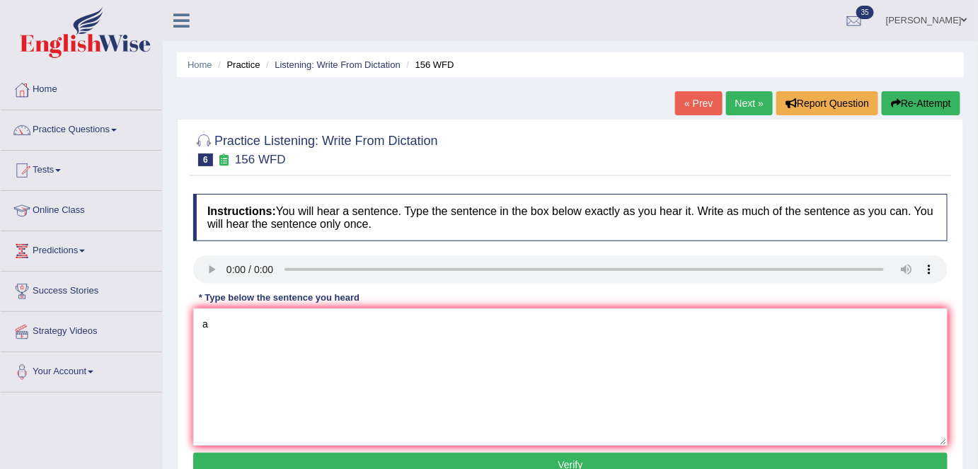
click at [447, 458] on button "Verify" at bounding box center [570, 465] width 754 height 24
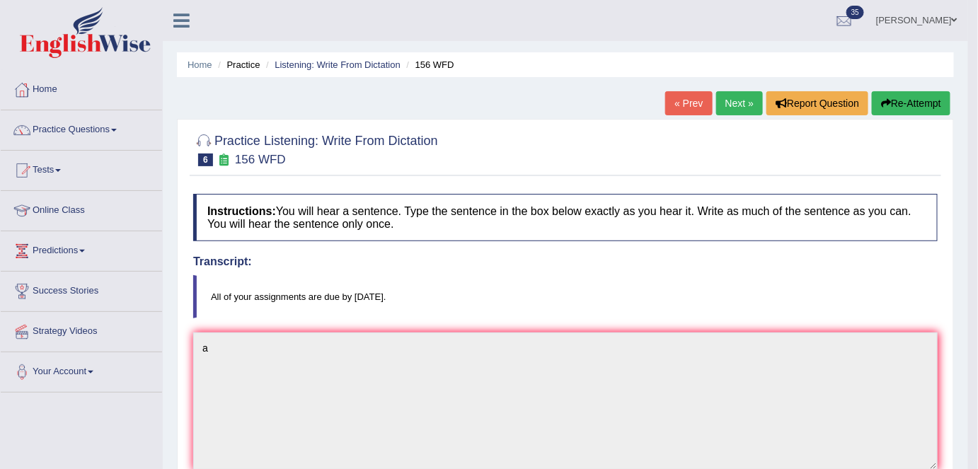
click at [737, 107] on link "Next »" at bounding box center [739, 103] width 47 height 24
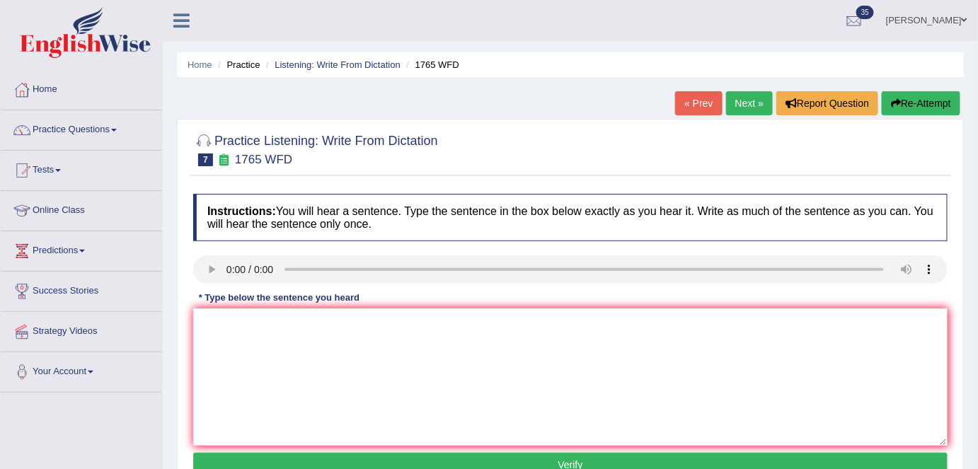
click at [753, 96] on link "Next »" at bounding box center [749, 103] width 47 height 24
click at [462, 146] on div at bounding box center [570, 148] width 754 height 43
click at [713, 140] on div at bounding box center [570, 148] width 754 height 43
click at [391, 171] on div "Practice Listening: Write From Dictation 8 1485 WFD" at bounding box center [570, 152] width 761 height 50
click at [494, 155] on div at bounding box center [570, 148] width 754 height 43
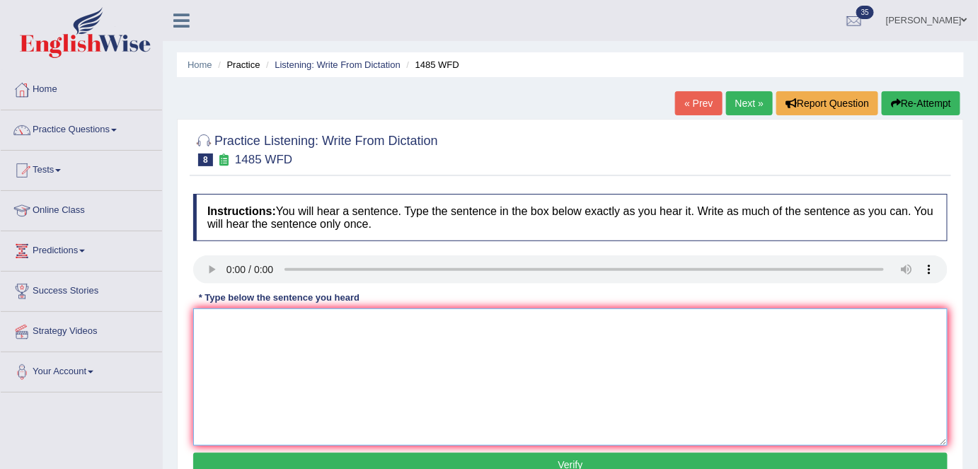
paste textarea "course work gives students the chance to explore the subjects"
click at [206, 323] on textarea "course work gives students the chance to explore the subjects" at bounding box center [570, 376] width 754 height 137
type textarea "Course work gives students the chance to explore the subjects."
click at [356, 458] on button "Verify" at bounding box center [570, 465] width 754 height 24
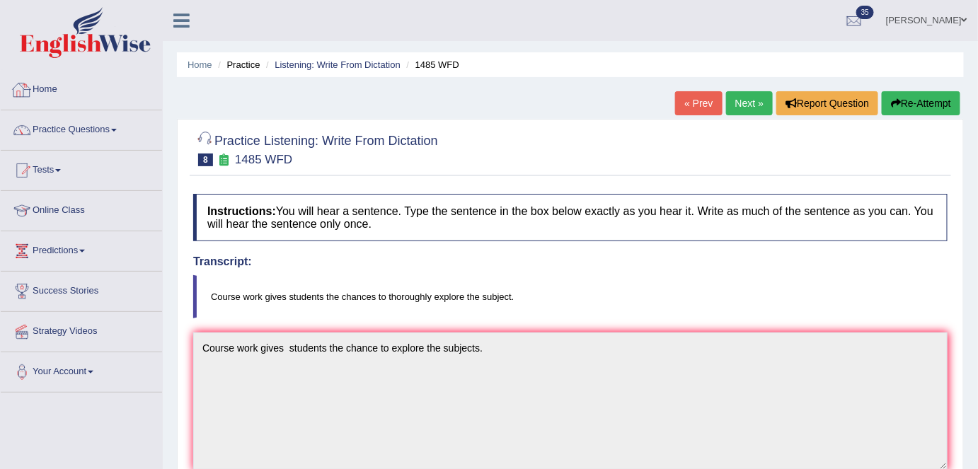
drag, startPoint x: 103, startPoint y: 83, endPoint x: 111, endPoint y: 81, distance: 8.7
click at [103, 83] on link "Home" at bounding box center [81, 87] width 161 height 35
